Goal: Task Accomplishment & Management: Use online tool/utility

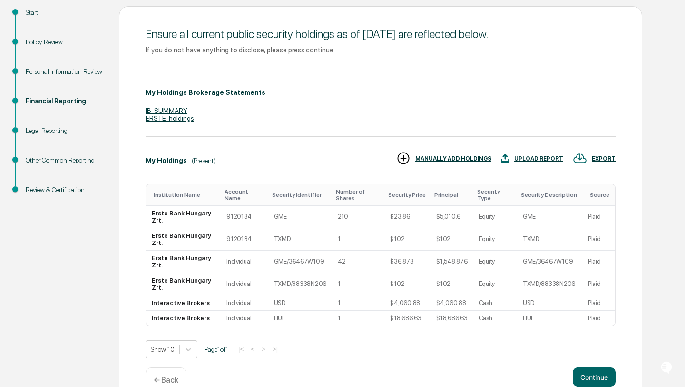
scroll to position [129, 0]
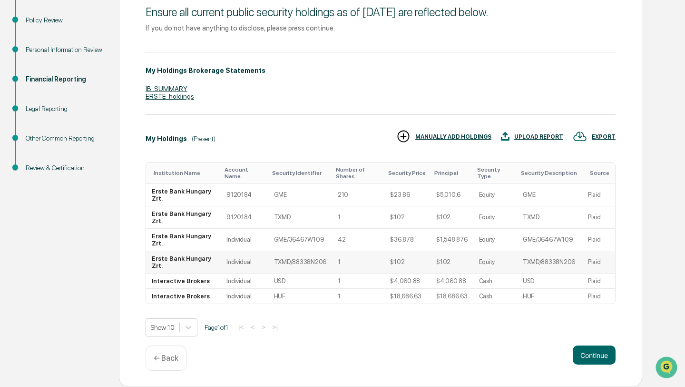
click at [486, 253] on td "Equity" at bounding box center [496, 262] width 44 height 22
click at [523, 263] on td "TXMD/88338N206" at bounding box center [549, 262] width 65 height 22
click at [495, 259] on td "Equity" at bounding box center [496, 262] width 44 height 22
click at [158, 356] on p "← Back" at bounding box center [166, 357] width 25 height 9
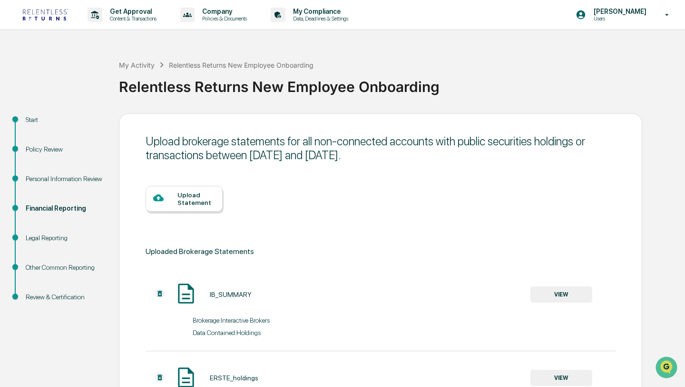
scroll to position [99, 0]
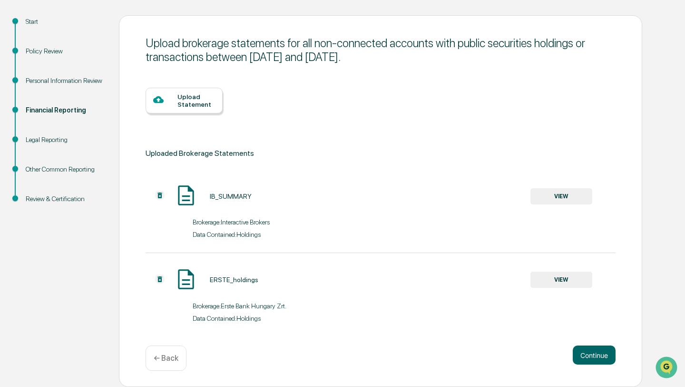
click at [157, 194] on img at bounding box center [160, 195] width 10 height 10
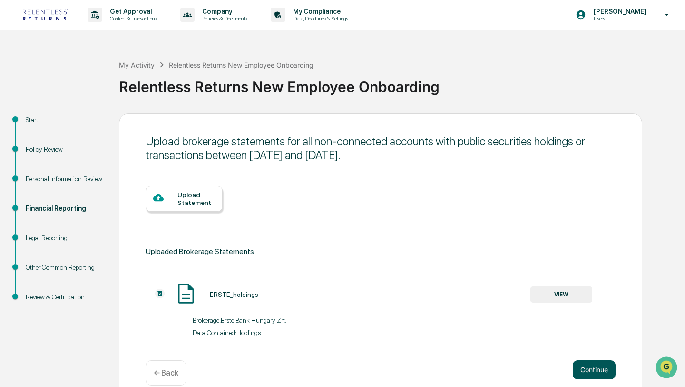
click at [600, 369] on button "Continue" at bounding box center [594, 369] width 43 height 19
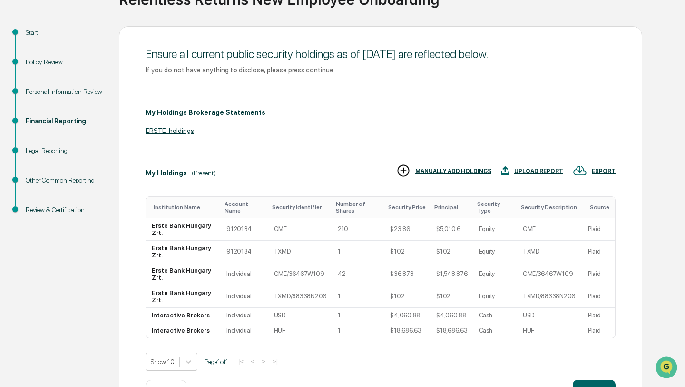
scroll to position [122, 0]
